Goal: Check status: Check status

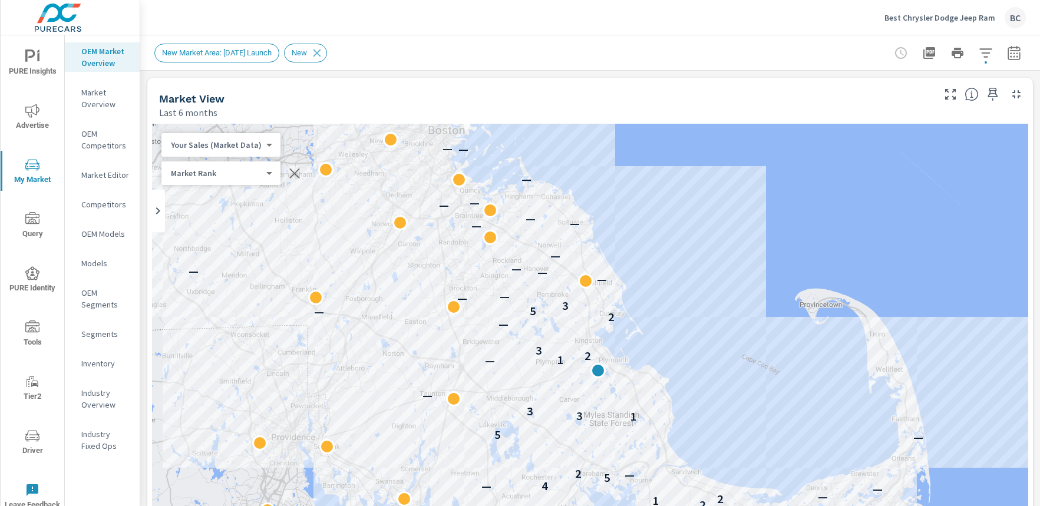
scroll to position [1, 0]
click at [908, 22] on p "Best Chrysler Dodge Jeep Ram" at bounding box center [940, 17] width 111 height 11
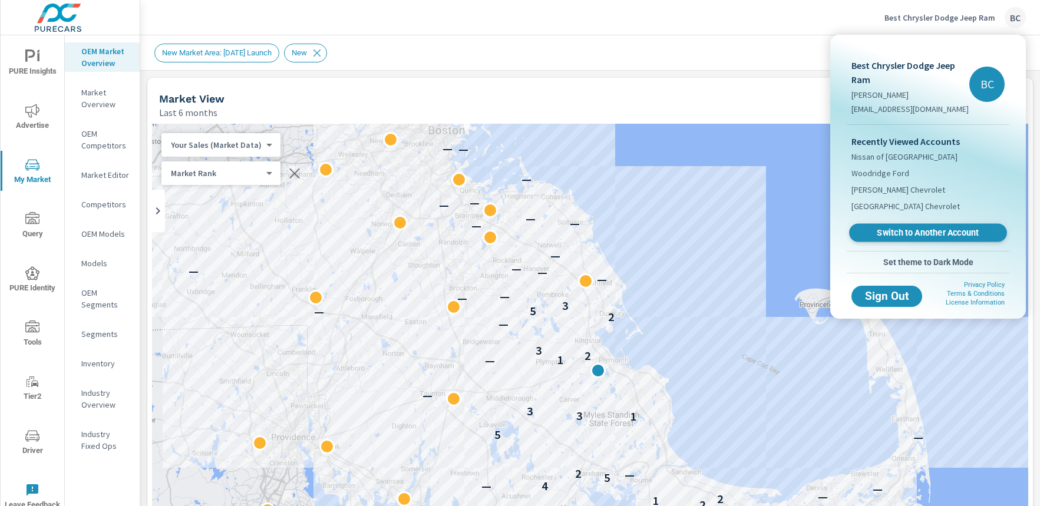
click at [903, 235] on span "Switch to Another Account" at bounding box center [928, 233] width 144 height 11
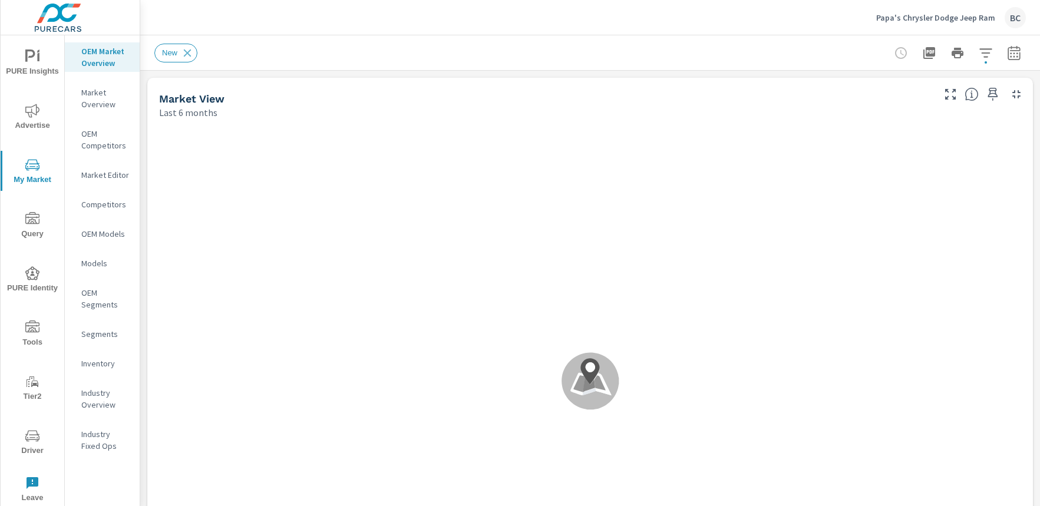
scroll to position [1, 0]
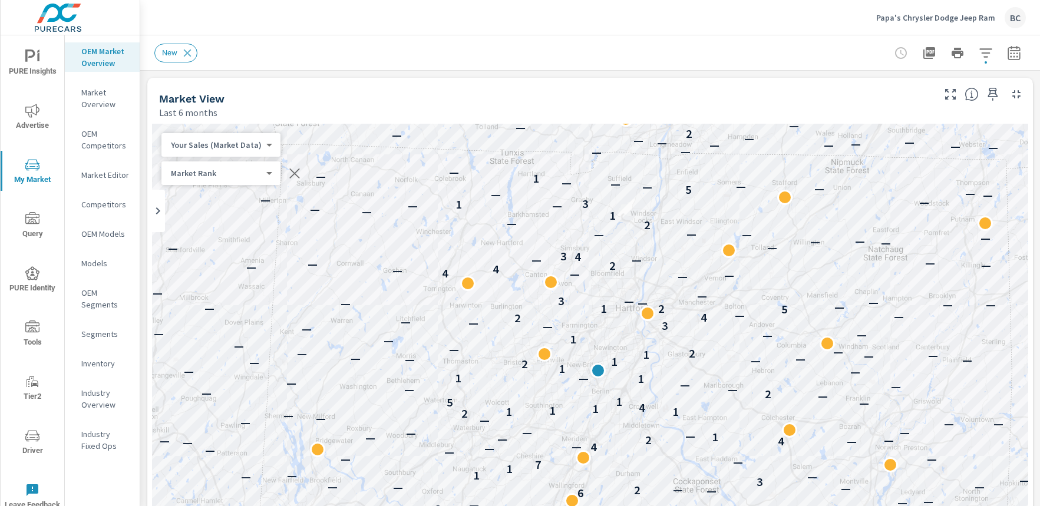
click at [30, 60] on icon "nav menu" at bounding box center [32, 57] width 14 height 14
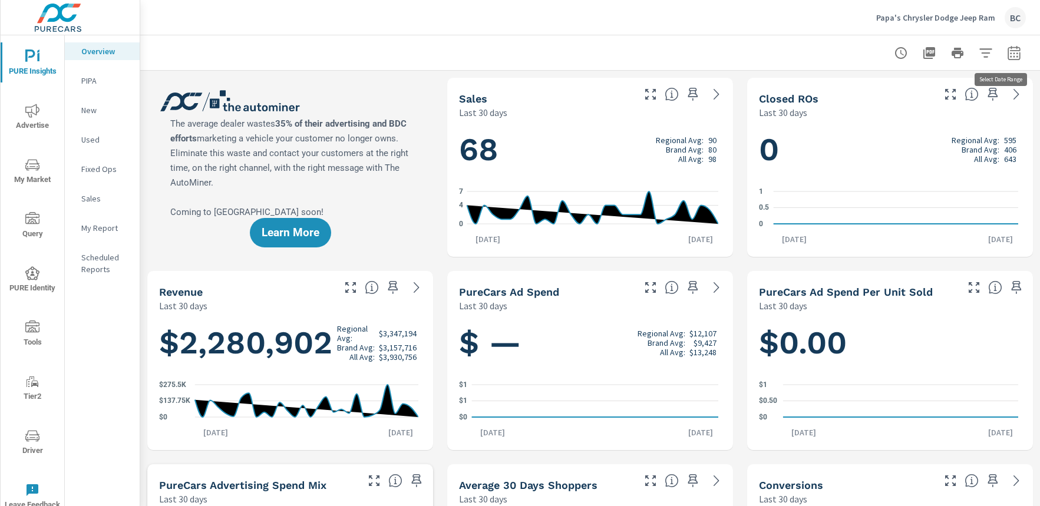
scroll to position [1, 0]
click at [1007, 54] on icon "button" at bounding box center [1014, 53] width 14 height 14
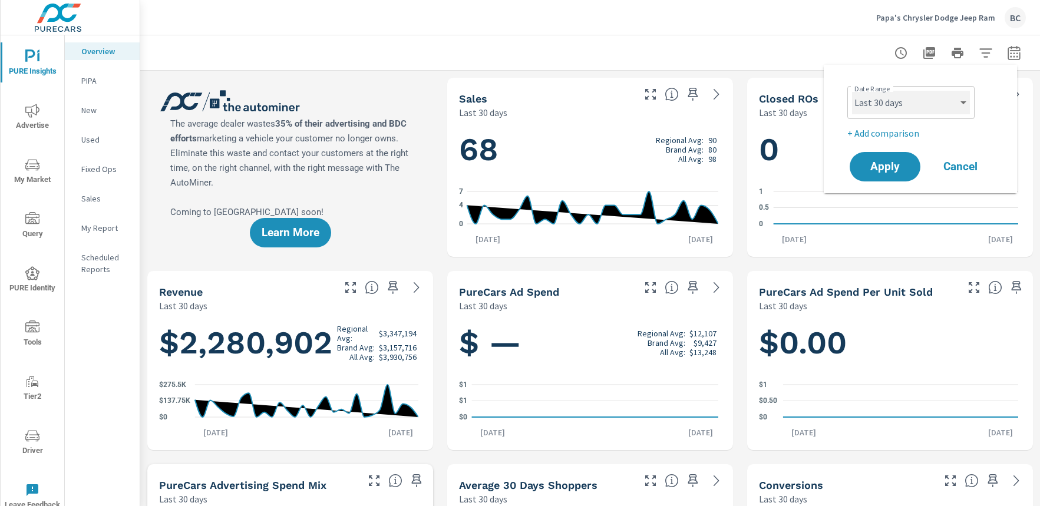
click at [947, 100] on select "Custom Yesterday Last week Last 7 days Last 14 days Last 30 days Last 45 days L…" at bounding box center [911, 103] width 118 height 24
select select "Month to date"
click at [894, 170] on span "Apply" at bounding box center [885, 167] width 48 height 11
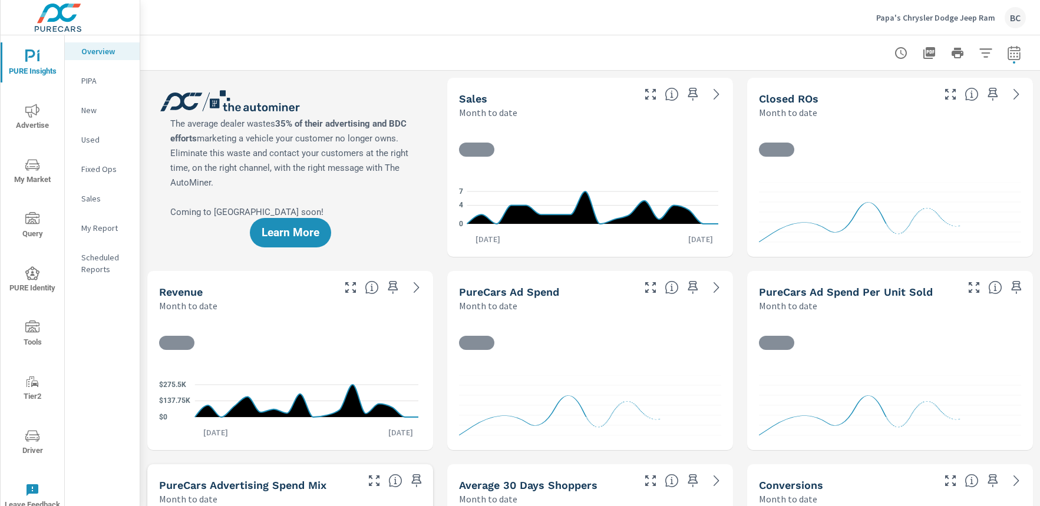
scroll to position [1, 0]
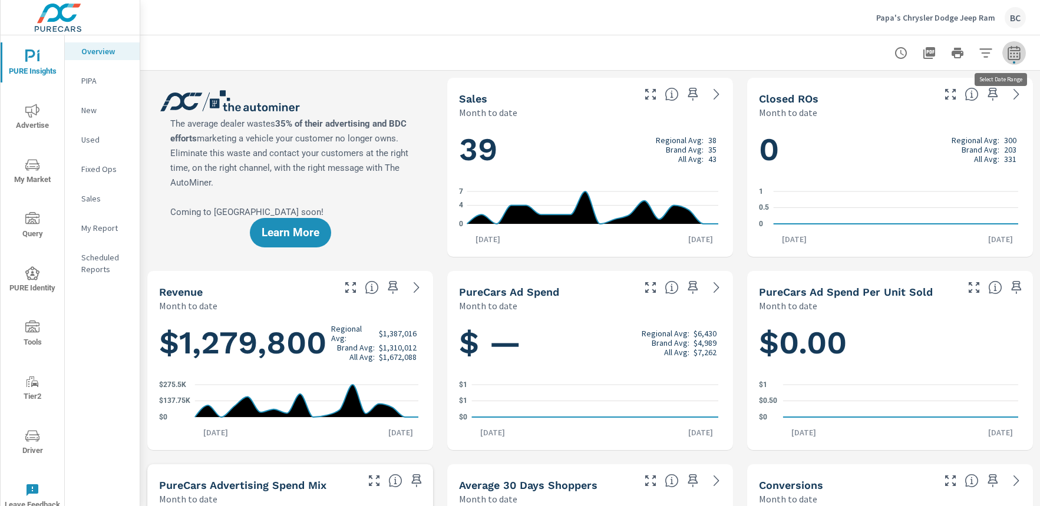
click at [1010, 55] on icon "button" at bounding box center [1014, 53] width 14 height 14
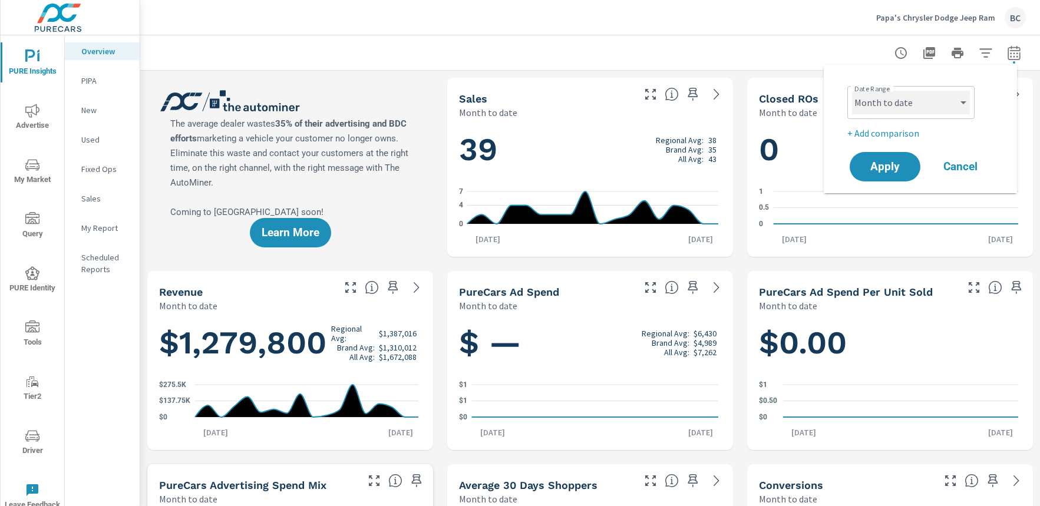
click at [966, 103] on select "Custom Yesterday Last week Last 7 days Last 14 days Last 30 days Last 45 days L…" at bounding box center [911, 103] width 118 height 24
select select "Last 30 days"
click at [877, 173] on span "Apply" at bounding box center [885, 167] width 48 height 11
